Goal: Find specific page/section: Find specific page/section

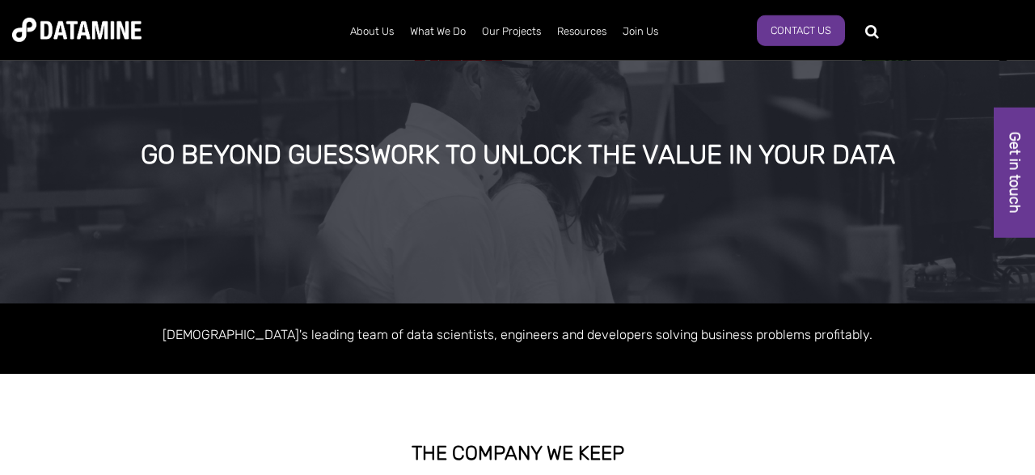
scroll to position [42, 0]
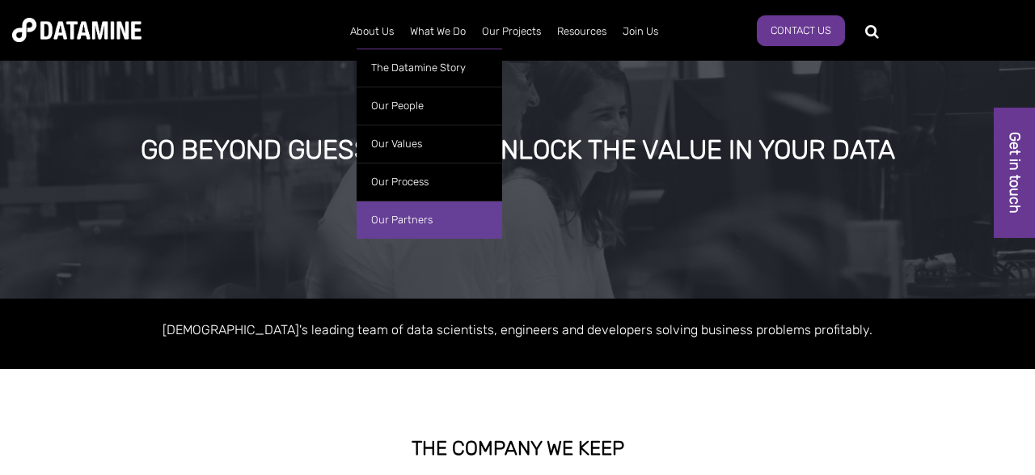
click at [415, 207] on link "Our Partners" at bounding box center [430, 220] width 146 height 38
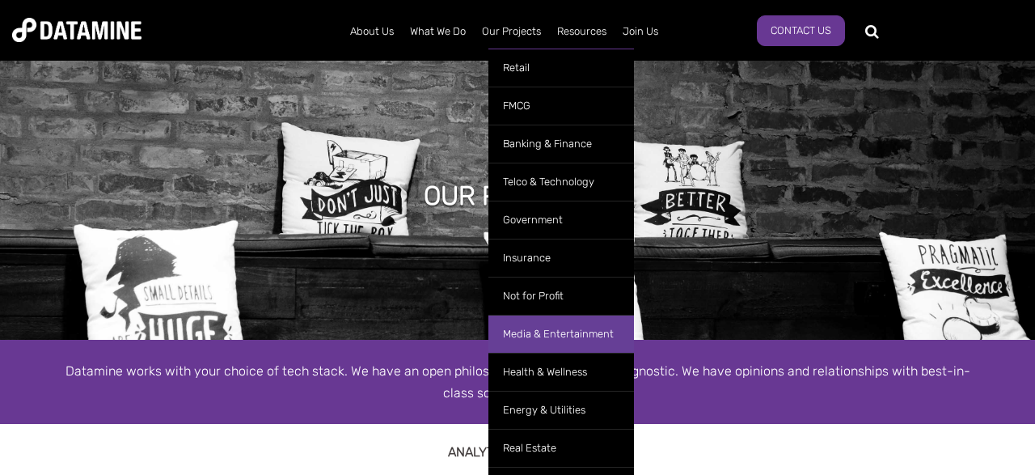
click at [567, 331] on link "Media & Entertainment" at bounding box center [562, 334] width 146 height 38
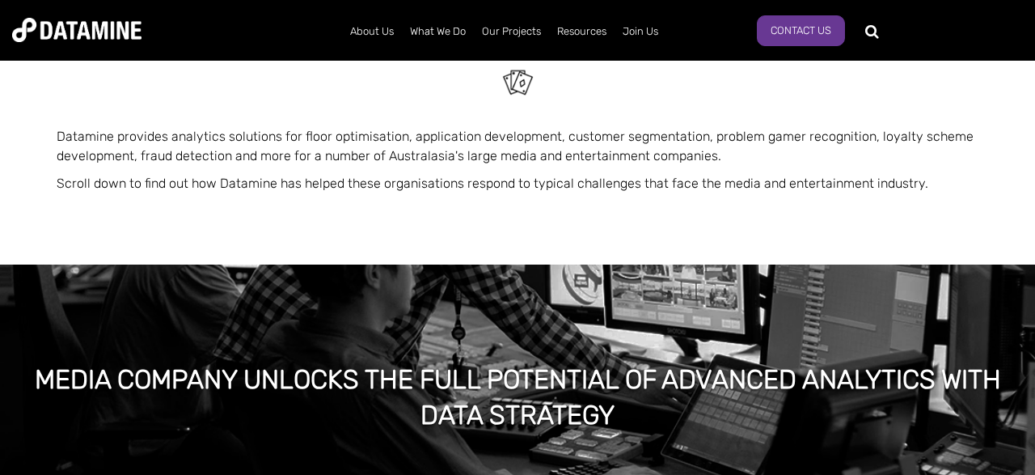
scroll to position [126, 0]
